Goal: Task Accomplishment & Management: Manage account settings

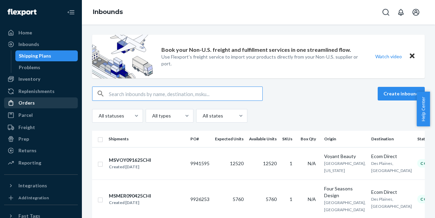
click at [36, 102] on div "Orders" at bounding box center [41, 103] width 72 height 10
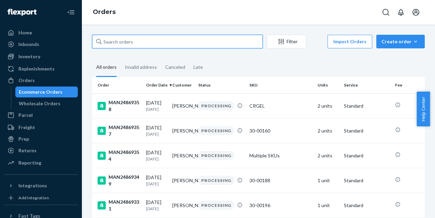
click at [138, 46] on input "text" at bounding box center [177, 42] width 171 height 14
paste input "MAN24869349"
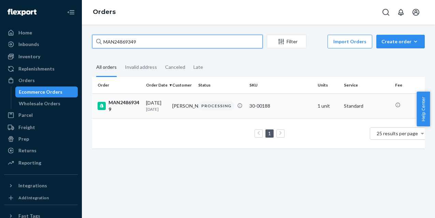
type input "MAN24869349"
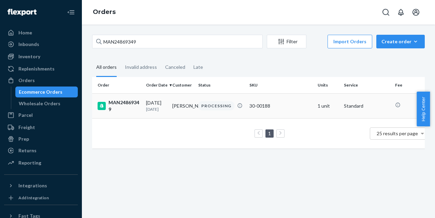
click at [117, 109] on div "MAN24869349" at bounding box center [119, 106] width 43 height 14
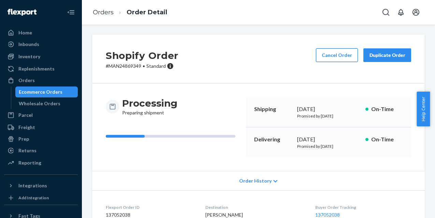
click at [328, 59] on button "Cancel Order" at bounding box center [337, 55] width 42 height 14
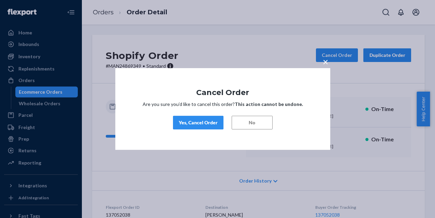
click at [215, 124] on div "Yes, Cancel Order" at bounding box center [198, 122] width 39 height 7
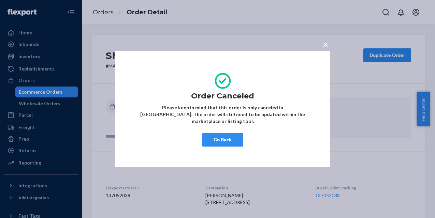
click at [219, 135] on button "Go Back" at bounding box center [222, 140] width 41 height 14
